Goal: Task Accomplishment & Management: Manage account settings

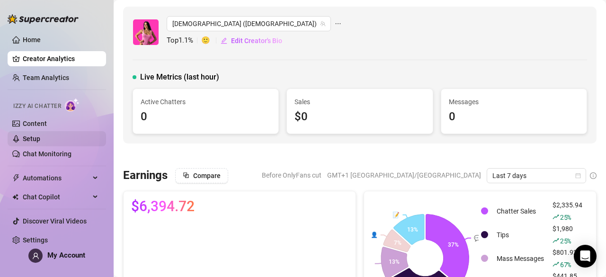
click at [40, 138] on link "Setup" at bounding box center [32, 139] width 18 height 8
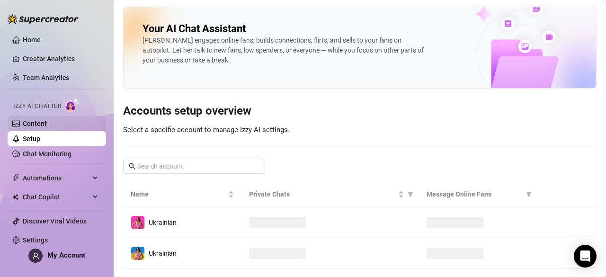
click at [47, 120] on link "Content" at bounding box center [35, 124] width 24 height 8
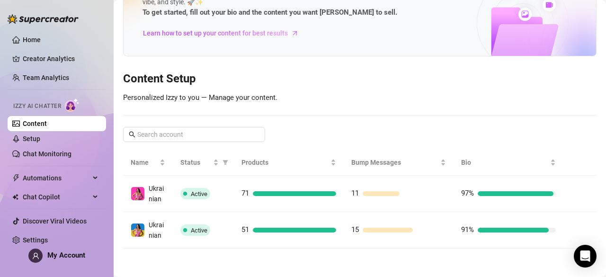
scroll to position [67, 0]
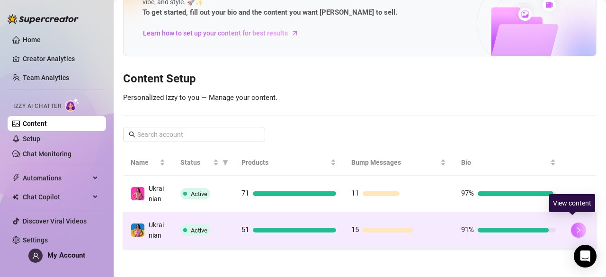
click at [576, 227] on icon "right" at bounding box center [579, 230] width 7 height 7
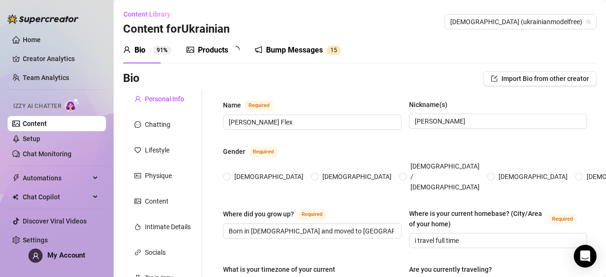
radio input "true"
type input "[DATE]"
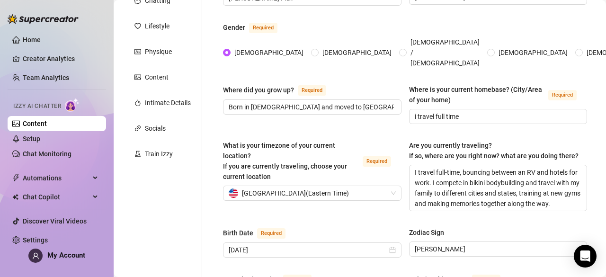
scroll to position [143, 0]
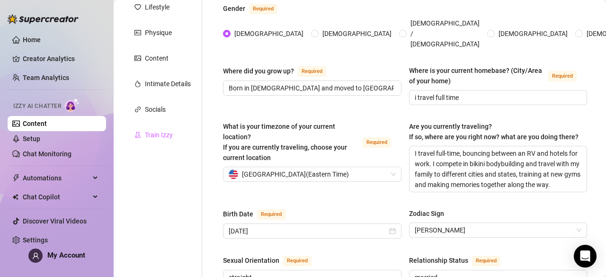
click at [172, 143] on div "Train Izzy" at bounding box center [162, 135] width 79 height 18
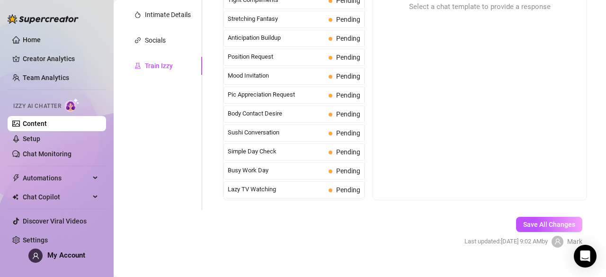
scroll to position [16, 0]
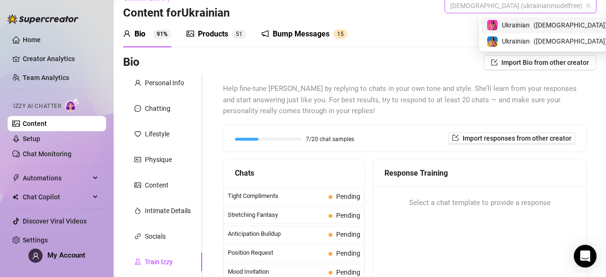
click at [536, 8] on span "[DEMOGRAPHIC_DATA] (ukrainianmodelfree)" at bounding box center [521, 6] width 141 height 14
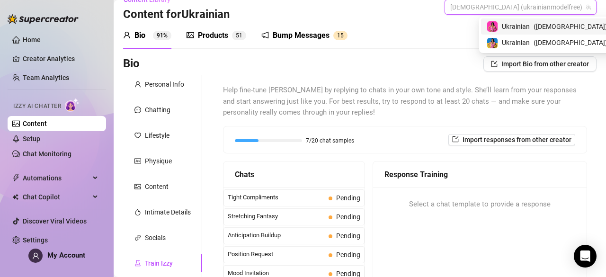
drag, startPoint x: 530, startPoint y: 37, endPoint x: 529, endPoint y: 31, distance: 6.3
click at [529, 31] on div "[DEMOGRAPHIC_DATA] ( [DEMOGRAPHIC_DATA] ) [DEMOGRAPHIC_DATA] ( [DEMOGRAPHIC_DAT…" at bounding box center [547, 34] width 132 height 33
click at [529, 31] on span "Ukrainian" at bounding box center [516, 26] width 28 height 10
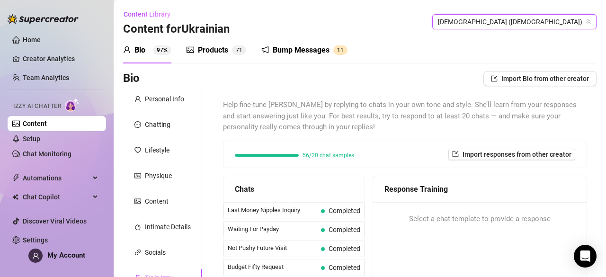
click at [561, 21] on span "[DEMOGRAPHIC_DATA] ([DEMOGRAPHIC_DATA])" at bounding box center [514, 22] width 153 height 14
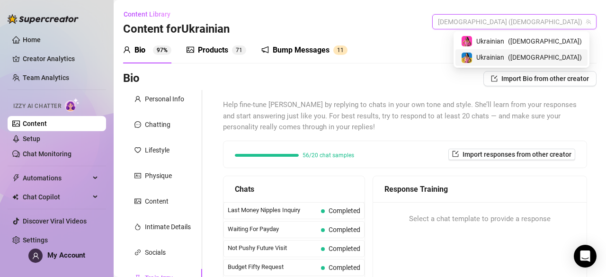
click at [538, 50] on div "[DEMOGRAPHIC_DATA] ( ukrainianmodelfree )" at bounding box center [522, 57] width 132 height 16
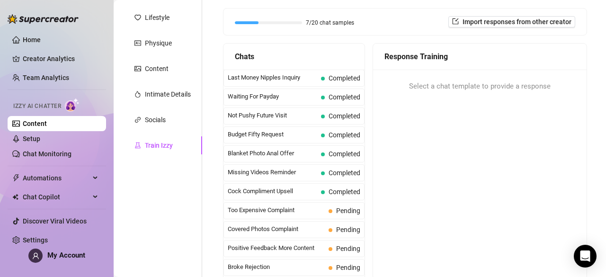
scroll to position [227, 0]
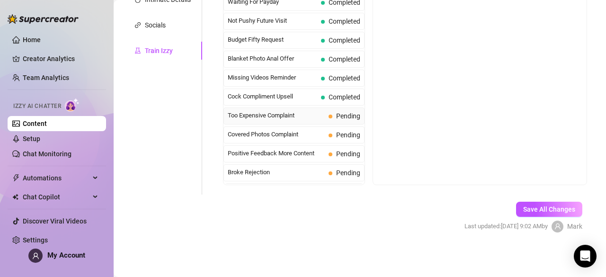
click at [311, 111] on span "Too Expensive Complaint" at bounding box center [276, 115] width 97 height 9
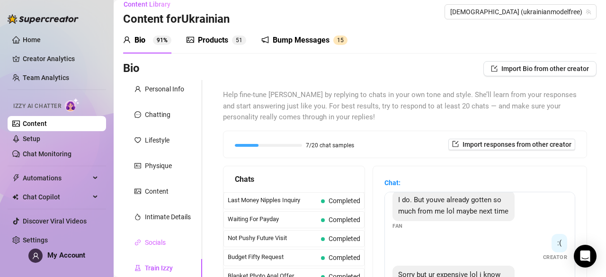
scroll to position [0, 0]
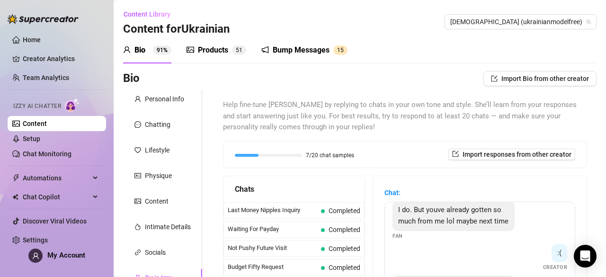
click at [217, 42] on div "Products 5 1" at bounding box center [217, 50] width 60 height 27
click at [217, 43] on div "Products 5 1" at bounding box center [217, 50] width 60 height 27
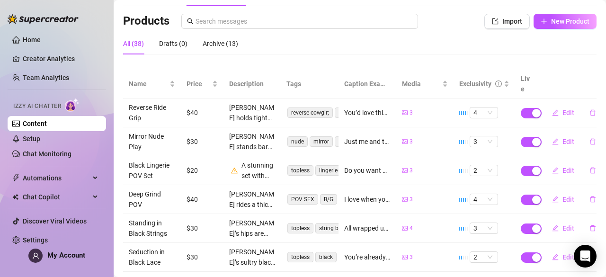
scroll to position [57, 0]
click at [223, 48] on div "Archive (13)" at bounding box center [221, 44] width 36 height 10
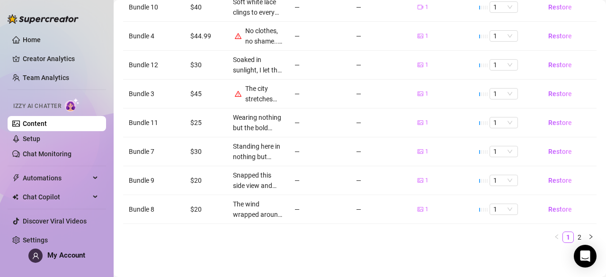
scroll to position [0, 0]
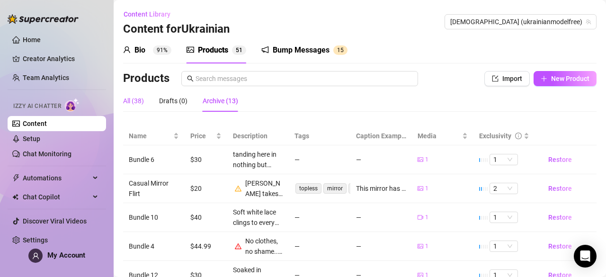
click at [141, 105] on div "All (38)" at bounding box center [133, 101] width 21 height 10
